Goal: Task Accomplishment & Management: Manage account settings

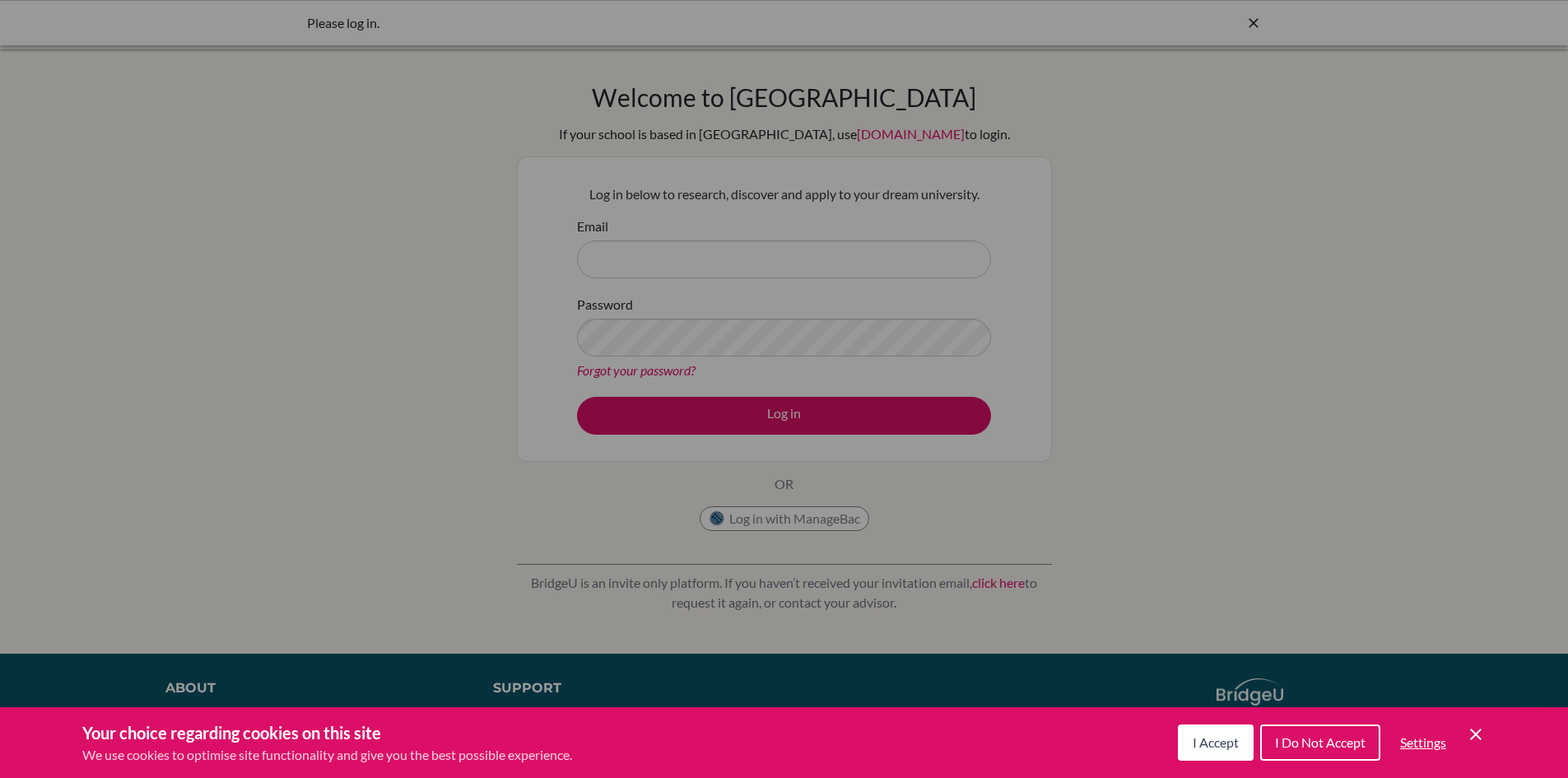
drag, startPoint x: 1491, startPoint y: 732, endPoint x: 1483, endPoint y: 731, distance: 8.1
click at [1487, 731] on div "Your choice regarding cookies on this site We use cookies to optimise site func…" at bounding box center [784, 742] width 1568 height 71
click at [1474, 728] on icon "Cookie Control Close Icon" at bounding box center [1476, 734] width 19 height 19
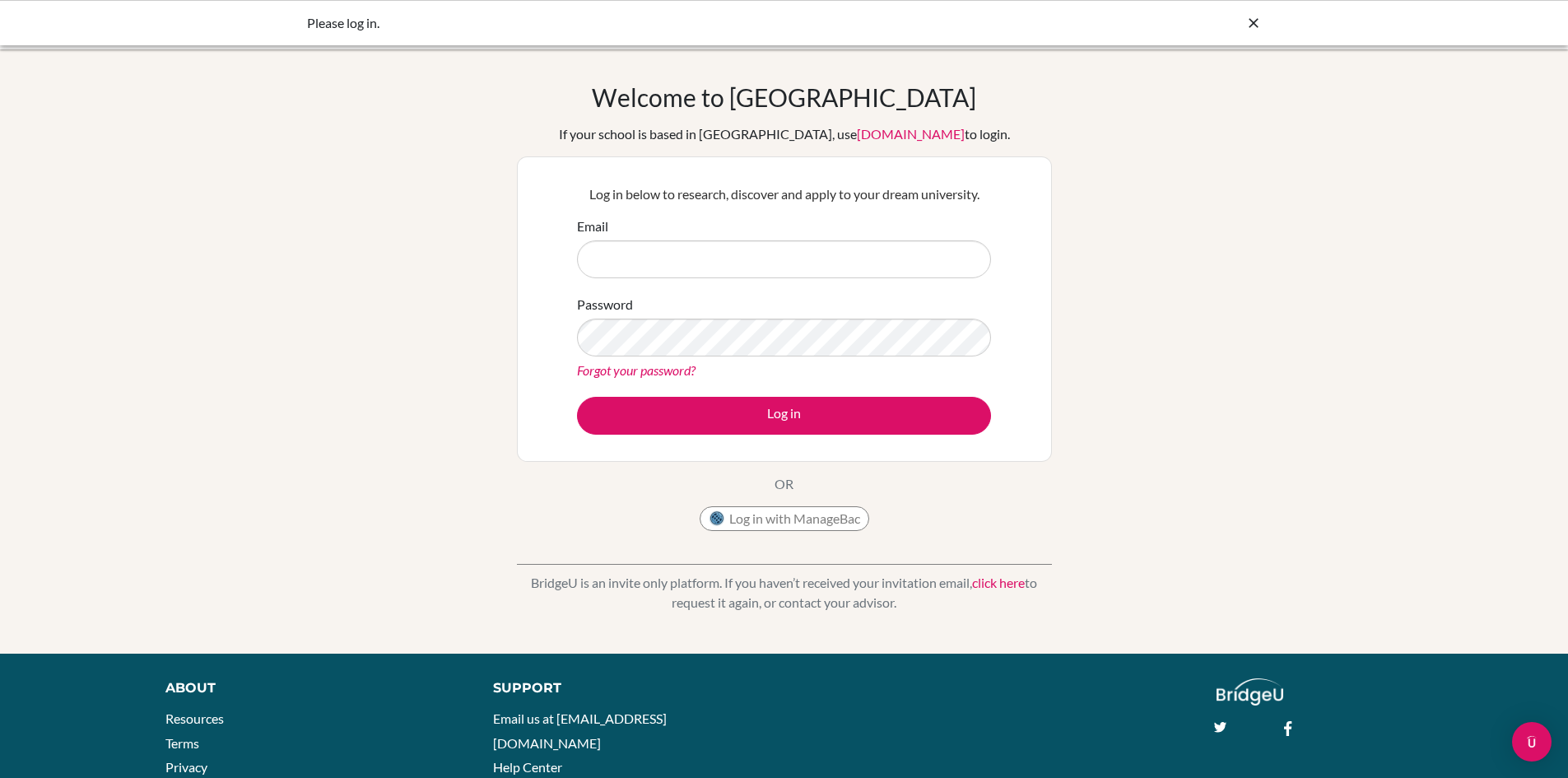
click at [756, 231] on div "Email" at bounding box center [784, 247] width 414 height 62
click at [741, 248] on input "Email" at bounding box center [784, 259] width 414 height 38
paste input "nannapanenidhanushya.stu@npsinternational"
type input "[EMAIL_ADDRESS][DOMAIN_NAME]"
click at [577, 397] on button "Log in" at bounding box center [784, 415] width 414 height 38
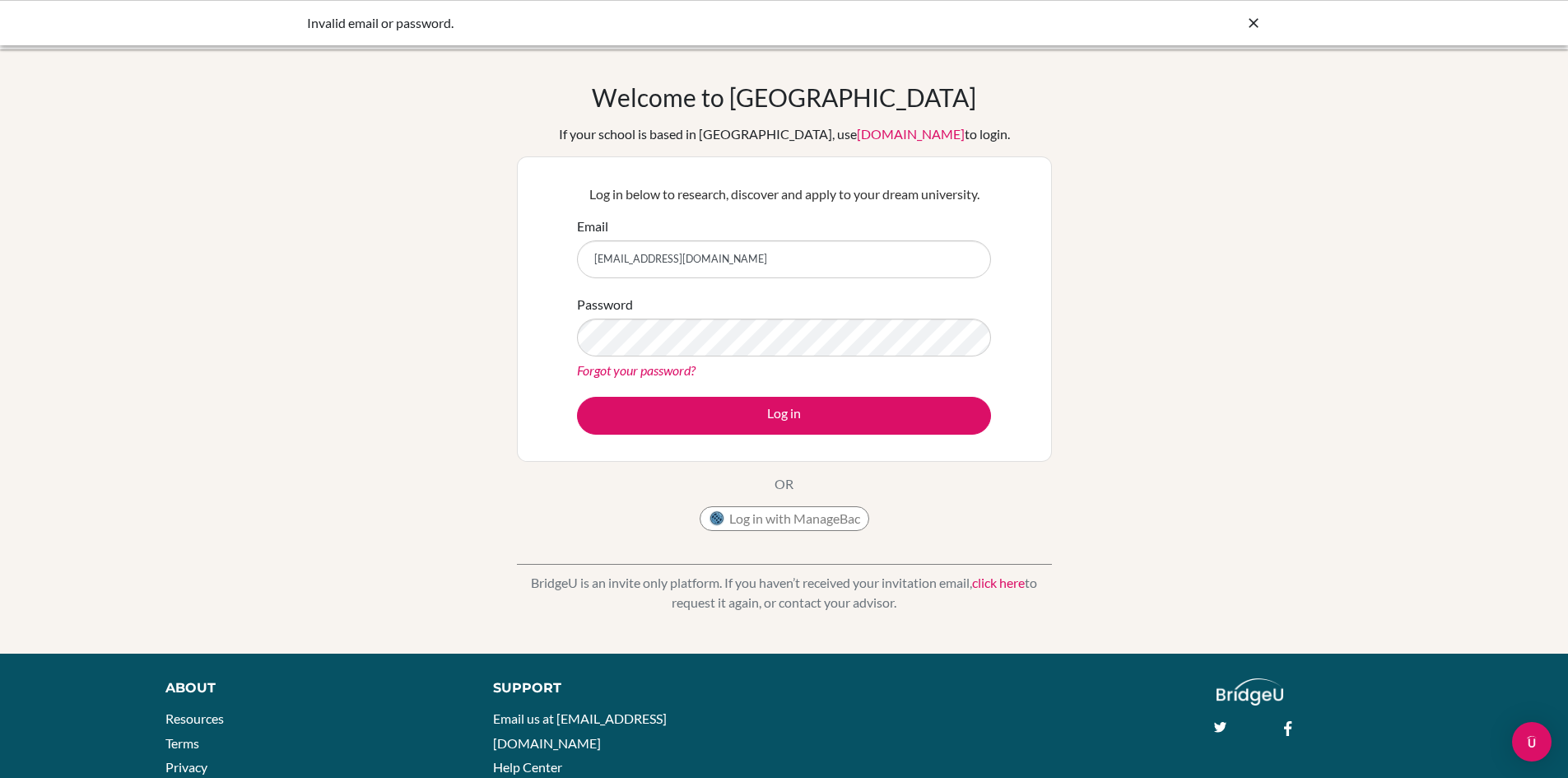
click at [653, 372] on link "Forgot your password?" at bounding box center [636, 370] width 118 height 15
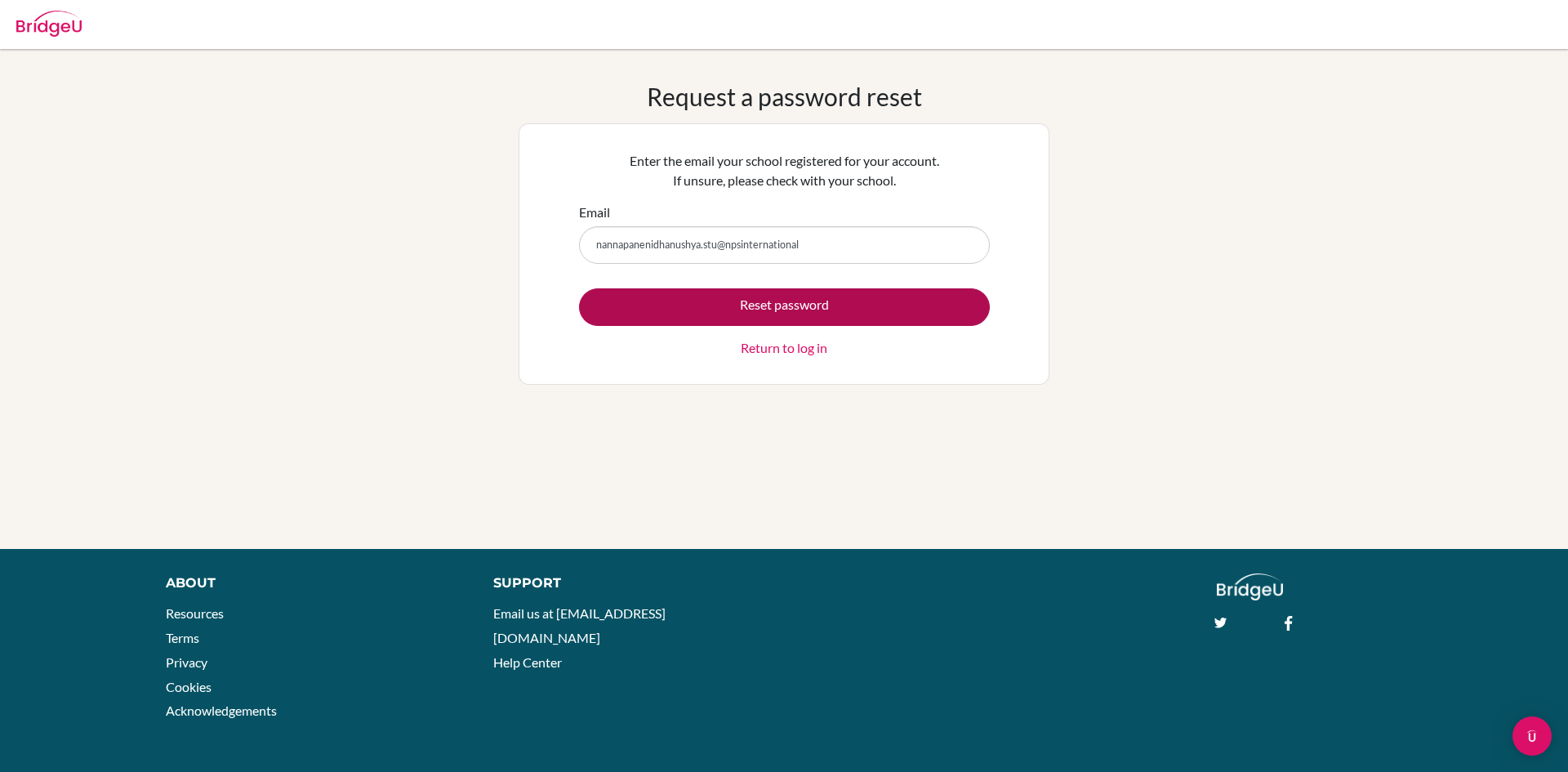
type input "[EMAIL_ADDRESS][DOMAIN_NAME]"
click at [739, 310] on button "Reset password" at bounding box center [784, 307] width 411 height 38
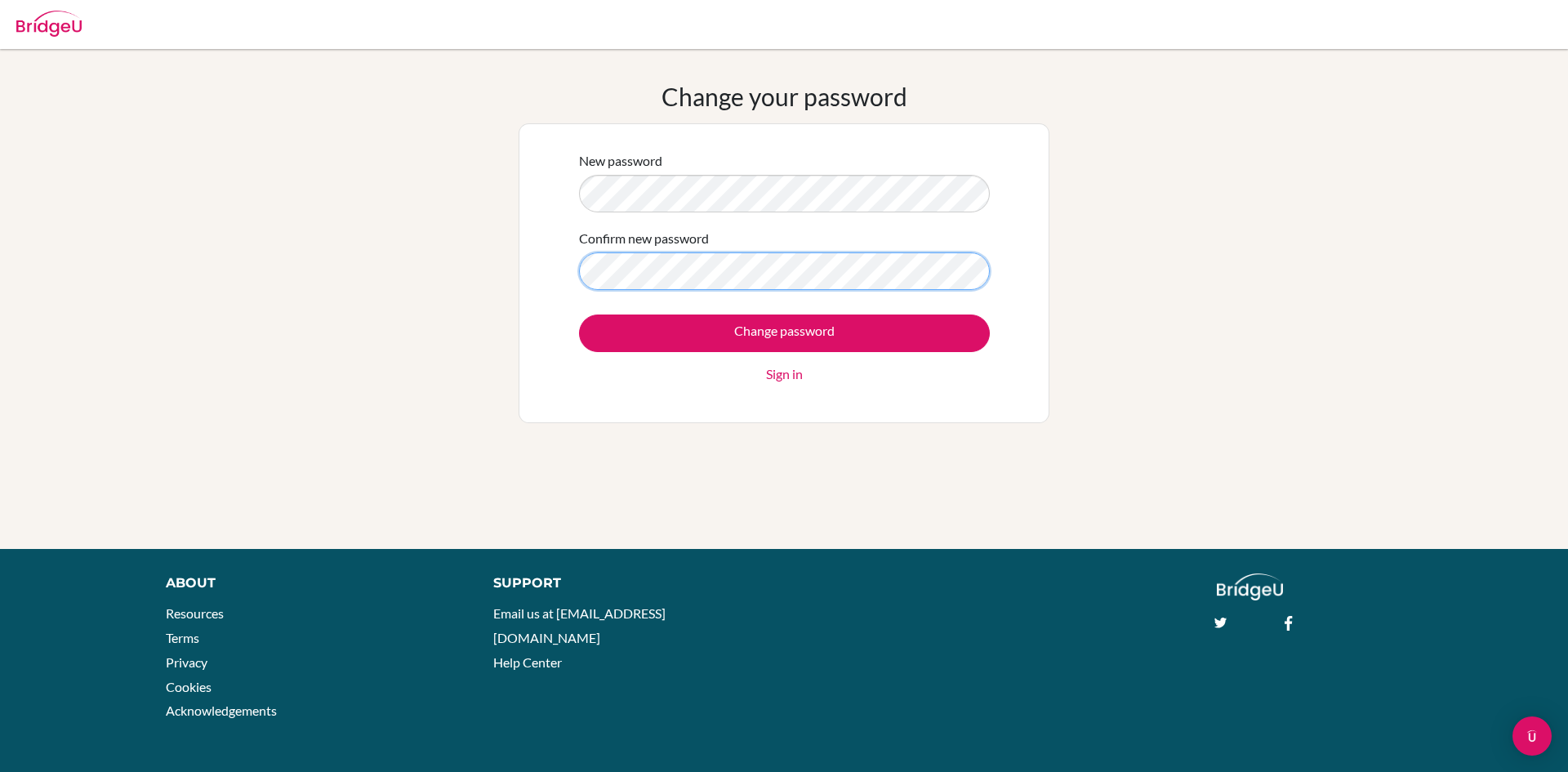
click at [579, 315] on input "Change password" at bounding box center [784, 333] width 411 height 38
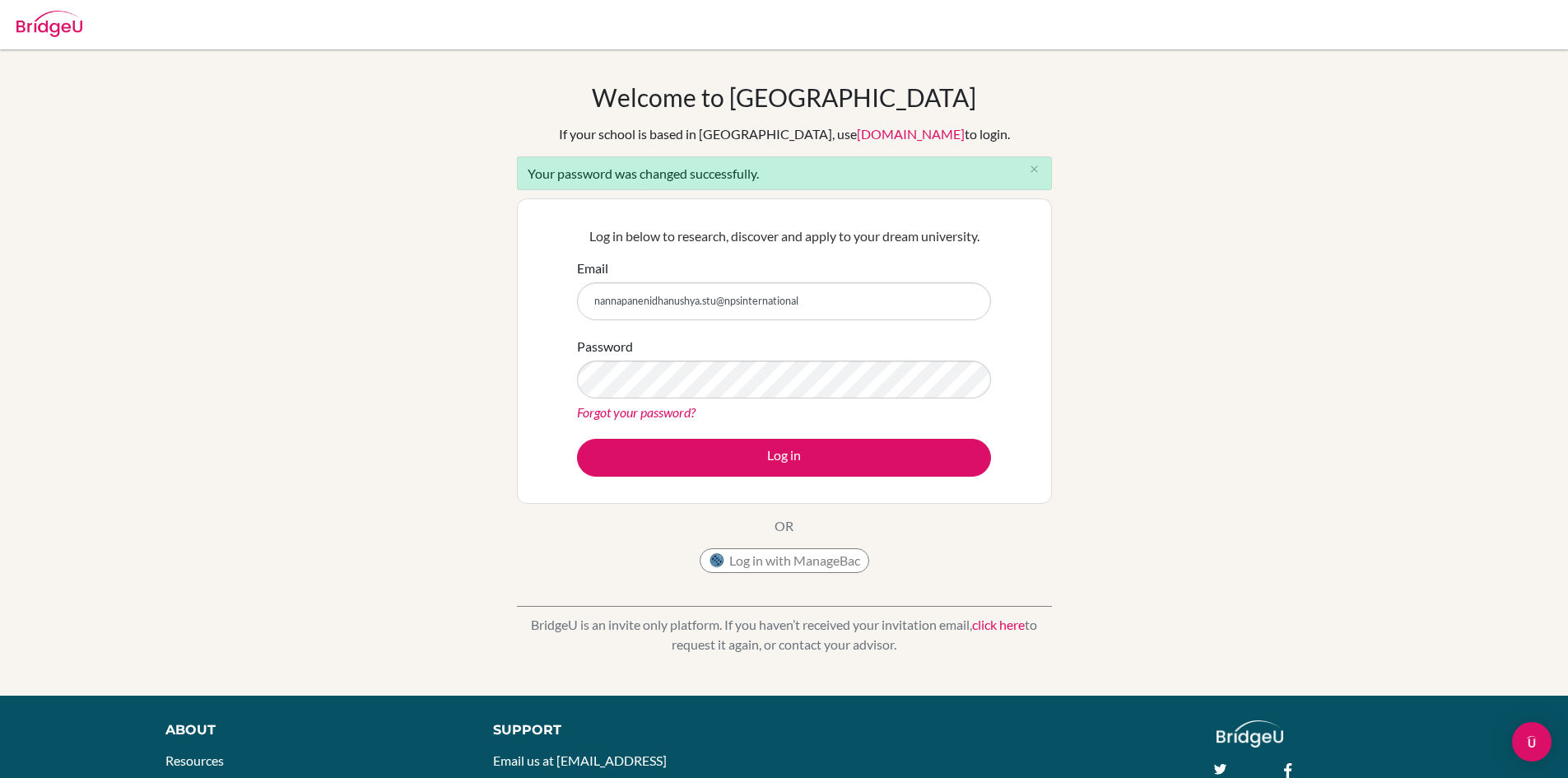
type input "nannapanenidhanushya.stu@npsinternational.edu.sg"
click at [577, 439] on button "Log in" at bounding box center [784, 457] width 414 height 38
